Goal: Task Accomplishment & Management: Use online tool/utility

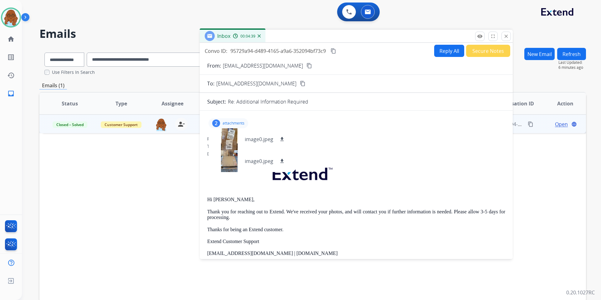
select select "**********"
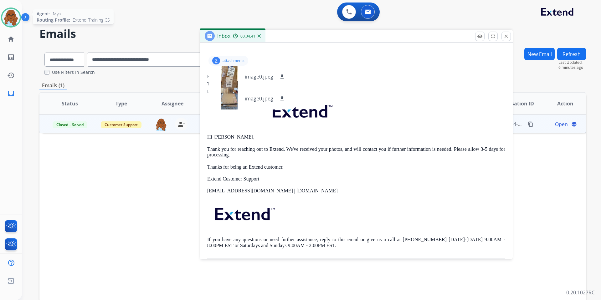
click at [11, 14] on img at bounding box center [11, 18] width 18 height 18
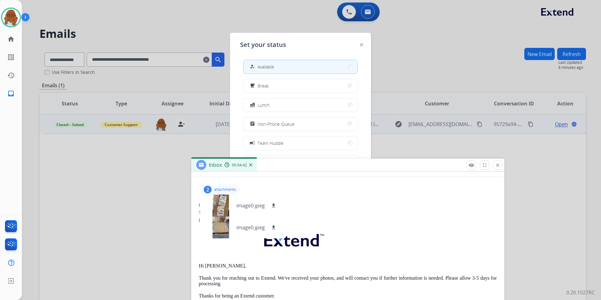
drag, startPoint x: 371, startPoint y: 33, endPoint x: 362, endPoint y: 197, distance: 164.2
click at [362, 172] on div "Inbox 00:04:42" at bounding box center [347, 165] width 313 height 13
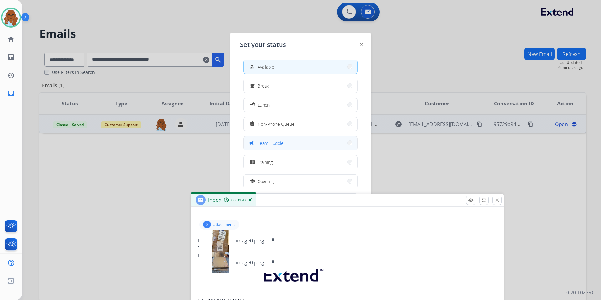
click at [295, 144] on button "campaign Team Huddle" at bounding box center [300, 142] width 114 height 13
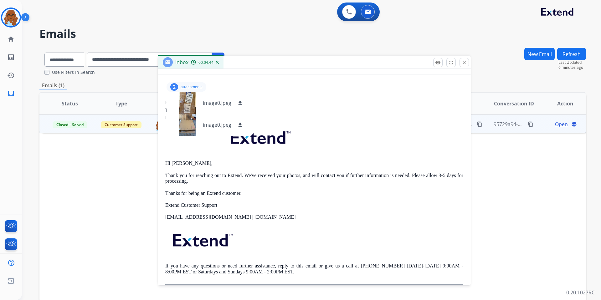
drag, startPoint x: 364, startPoint y: 200, endPoint x: 331, endPoint y: 63, distance: 141.5
click at [331, 63] on div "Inbox 00:04:44" at bounding box center [314, 62] width 313 height 13
click at [12, 17] on img at bounding box center [11, 18] width 18 height 18
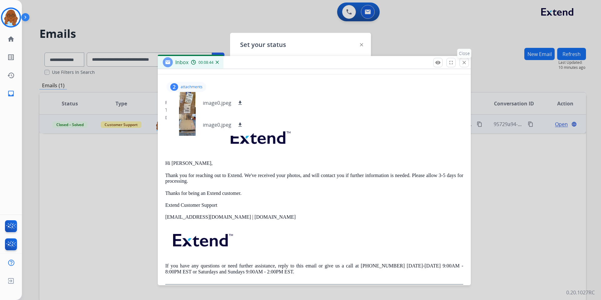
click at [467, 59] on button "close Close" at bounding box center [463, 62] width 9 height 9
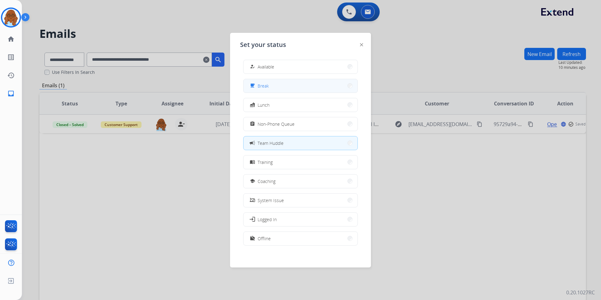
click at [323, 81] on button "free_breakfast Break" at bounding box center [300, 85] width 114 height 13
